Goal: Task Accomplishment & Management: Complete application form

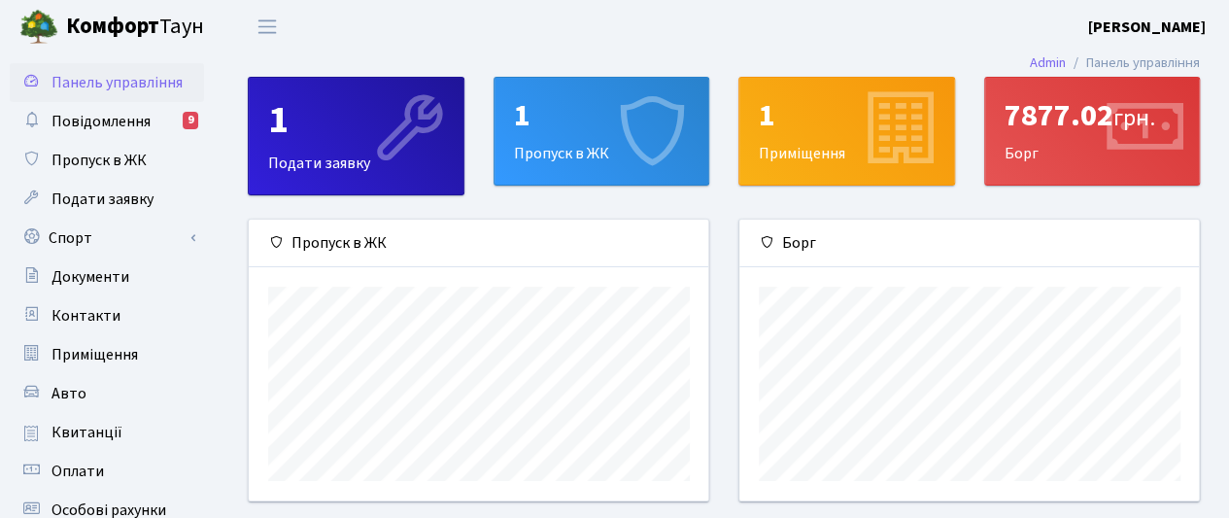
scroll to position [280, 460]
click at [625, 108] on icon at bounding box center [652, 131] width 92 height 92
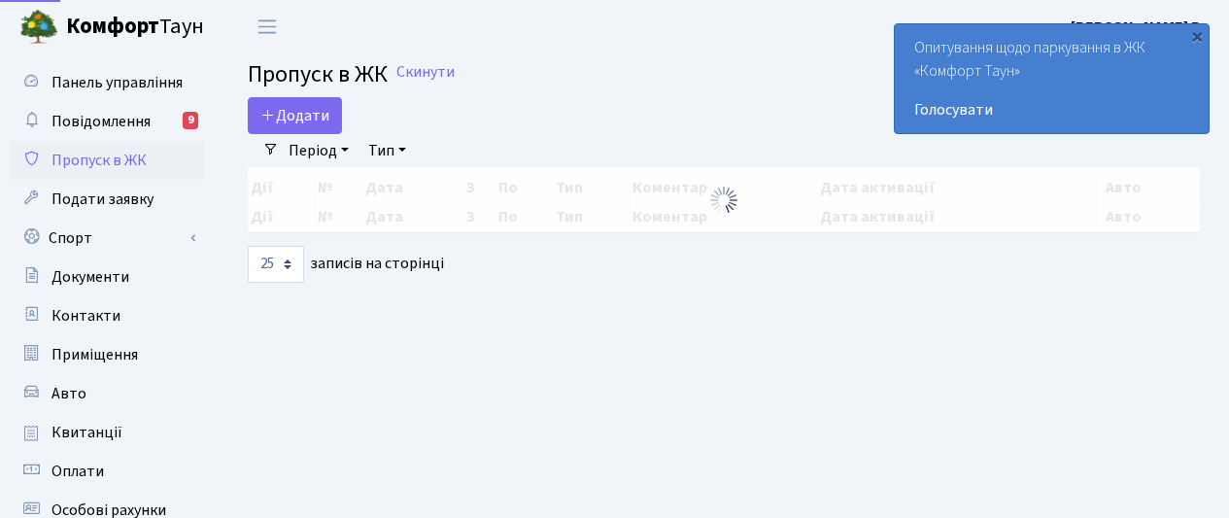
select select "25"
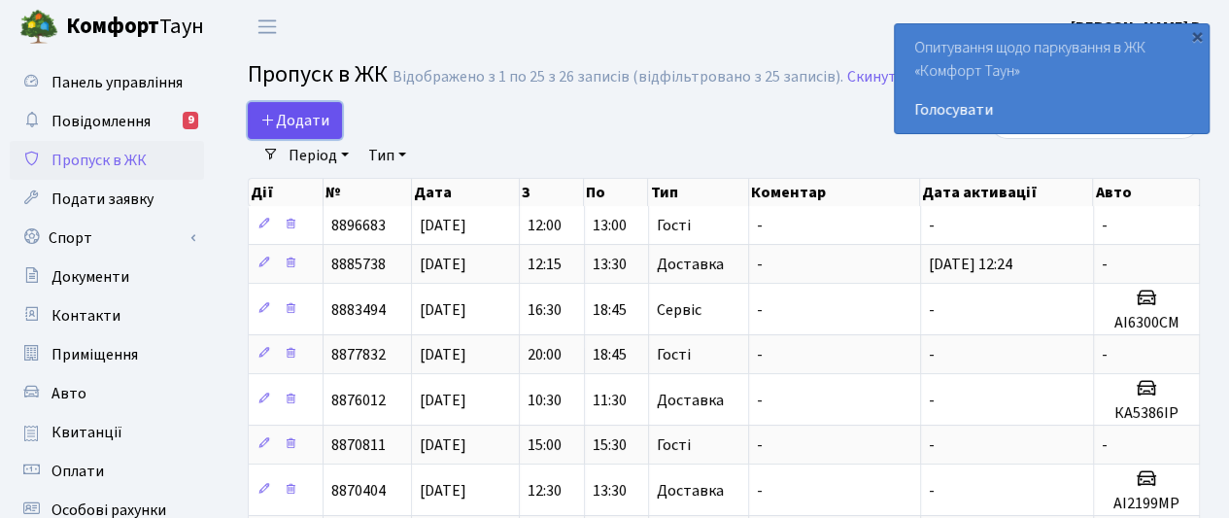
click at [319, 112] on span "Додати" at bounding box center [294, 120] width 69 height 21
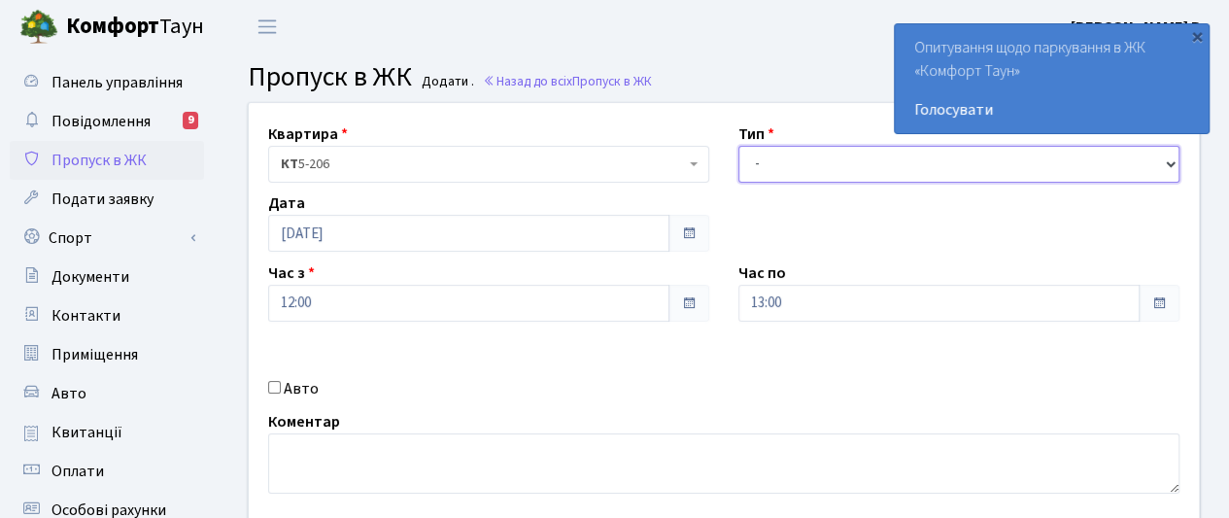
click at [789, 161] on select "- Доставка Таксі Гості Сервіс" at bounding box center [958, 164] width 441 height 37
select select "2"
click at [738, 146] on select "- Доставка Таксі Гості Сервіс" at bounding box center [958, 164] width 441 height 37
click at [270, 386] on input "Авто" at bounding box center [274, 387] width 13 height 13
checkbox input "true"
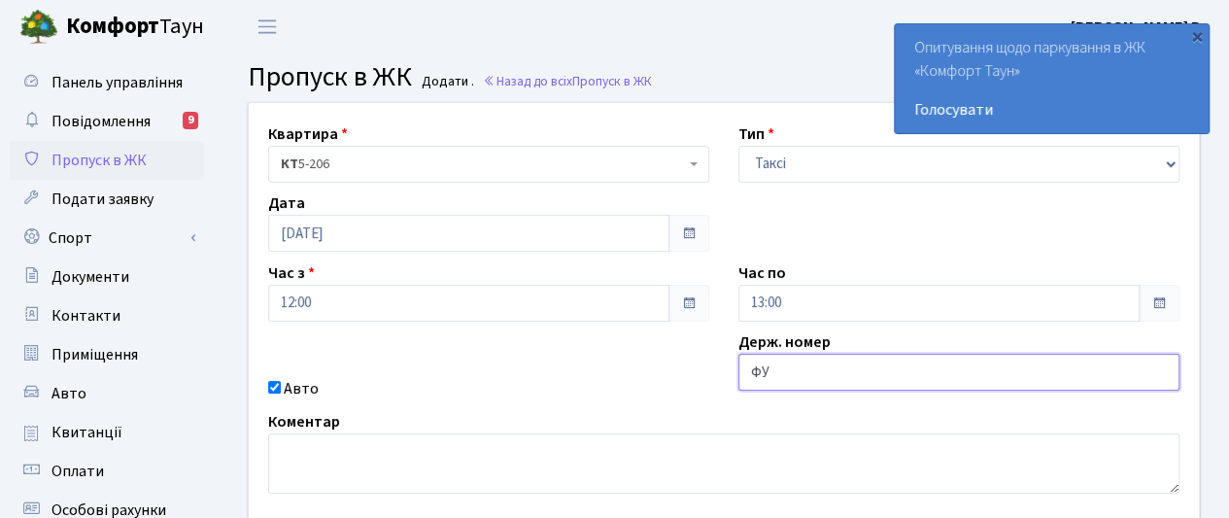
type input "Ф"
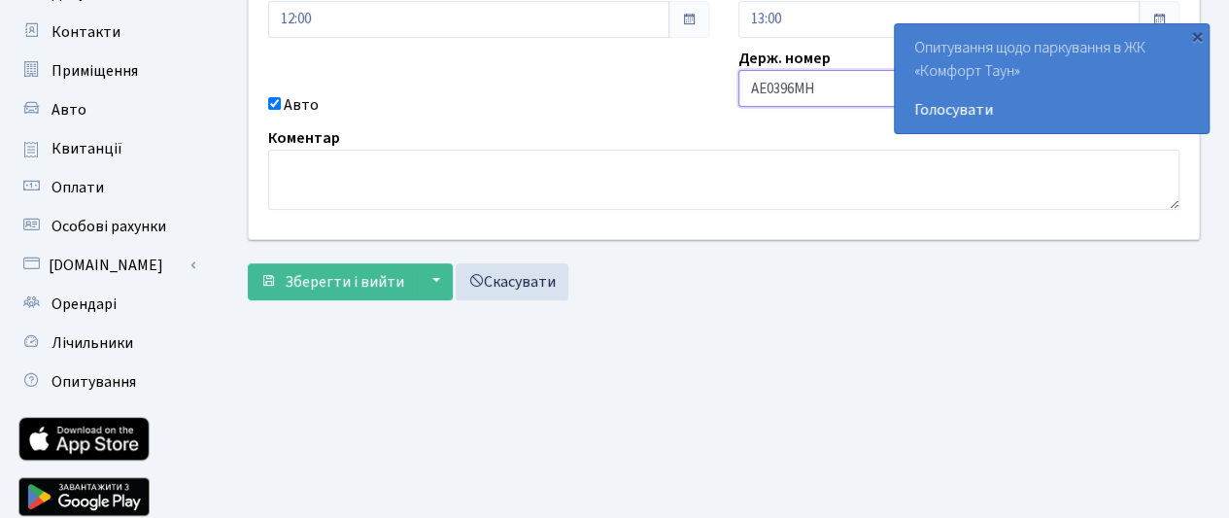
scroll to position [291, 0]
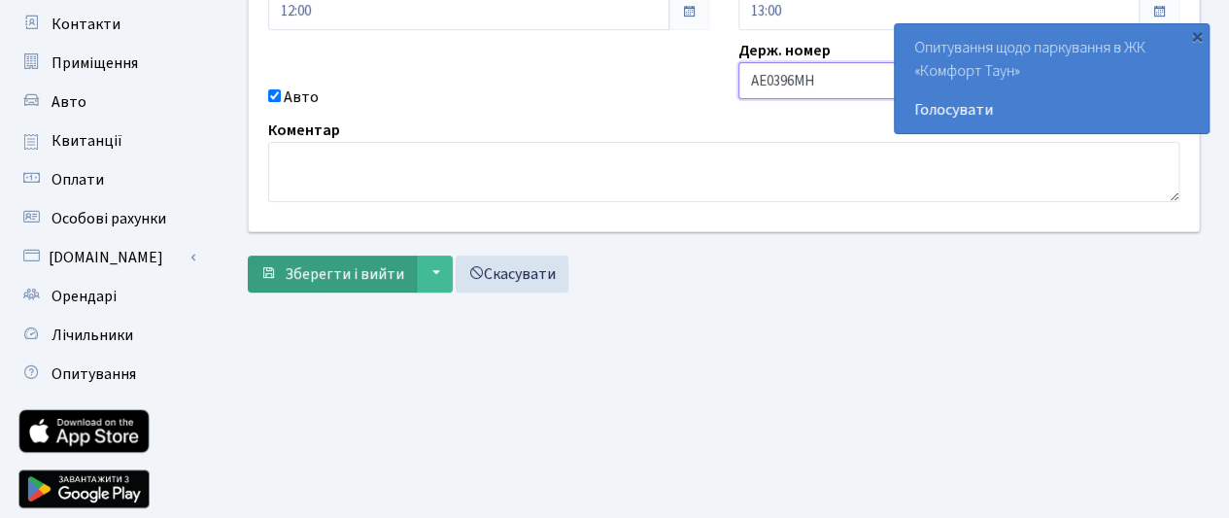
type input "АЕ0396МН"
click at [345, 277] on span "Зберегти і вийти" at bounding box center [344, 273] width 119 height 21
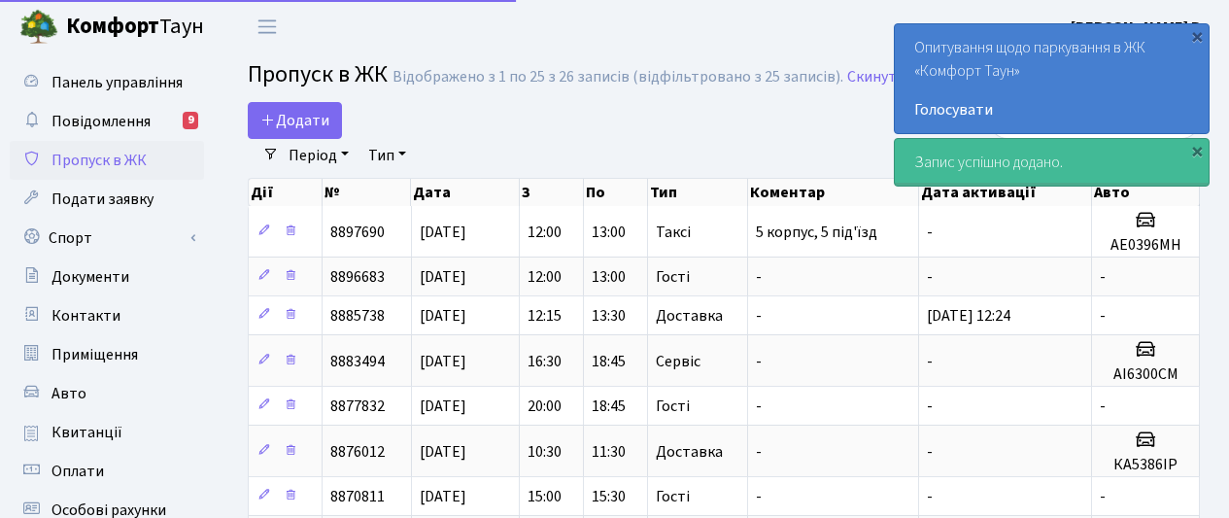
select select "25"
